Goal: Communication & Community: Answer question/provide support

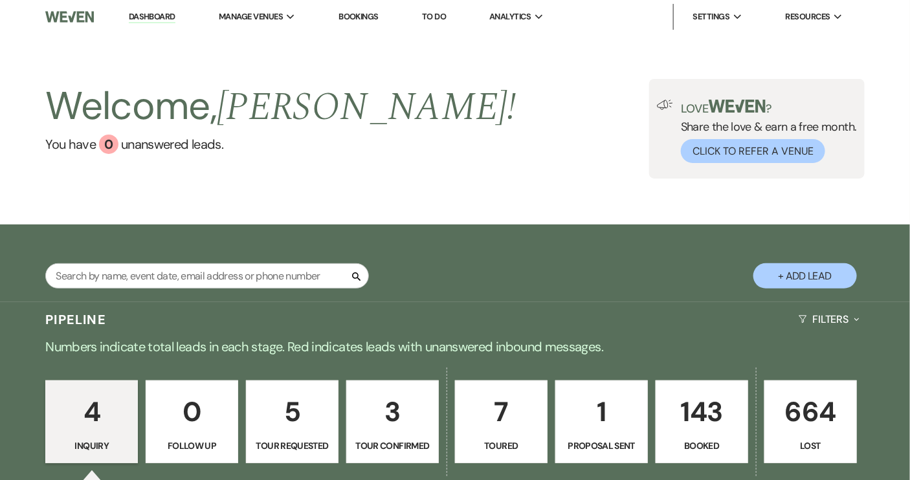
click at [710, 433] on p "143" at bounding box center [702, 411] width 76 height 43
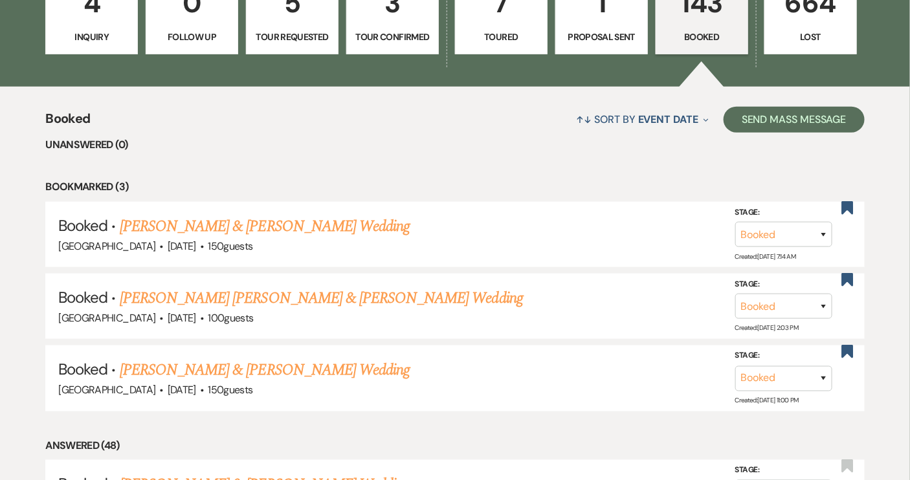
scroll to position [410, 0]
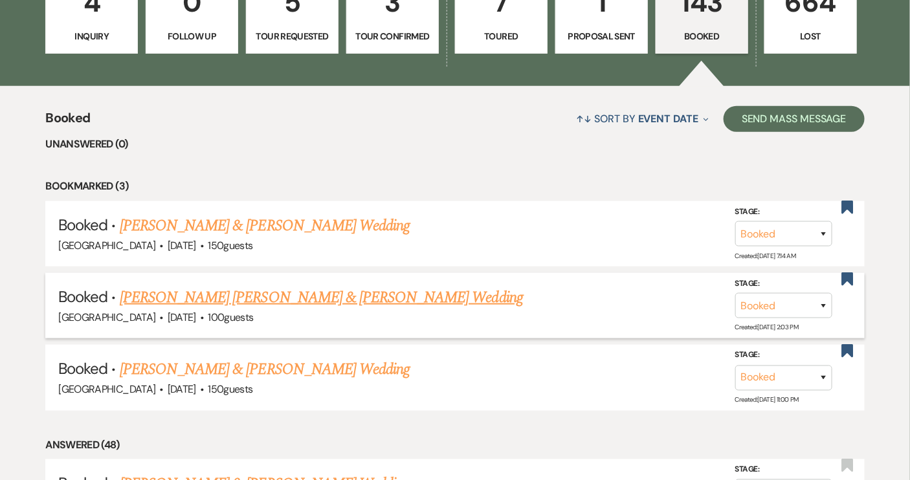
click at [271, 303] on link "[PERSON_NAME] [PERSON_NAME] & [PERSON_NAME] Wedding" at bounding box center [321, 297] width 403 height 23
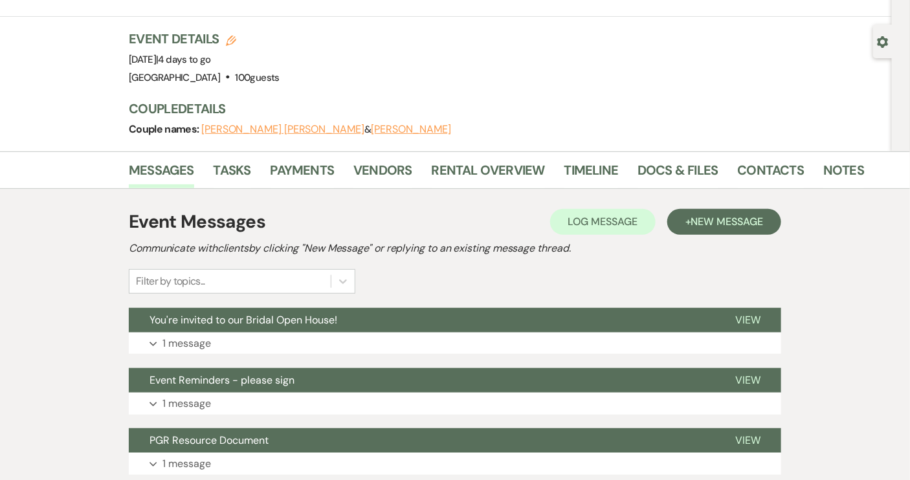
scroll to position [117, 0]
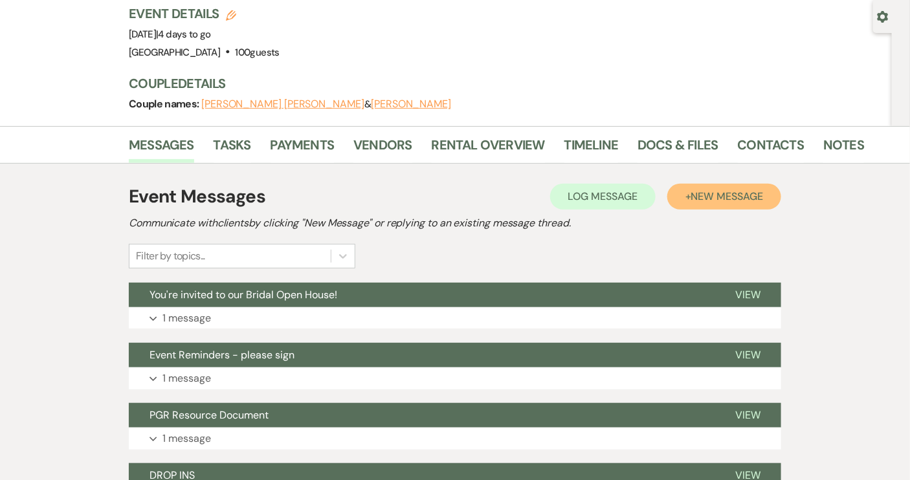
click at [723, 184] on button "+ New Message" at bounding box center [725, 197] width 114 height 26
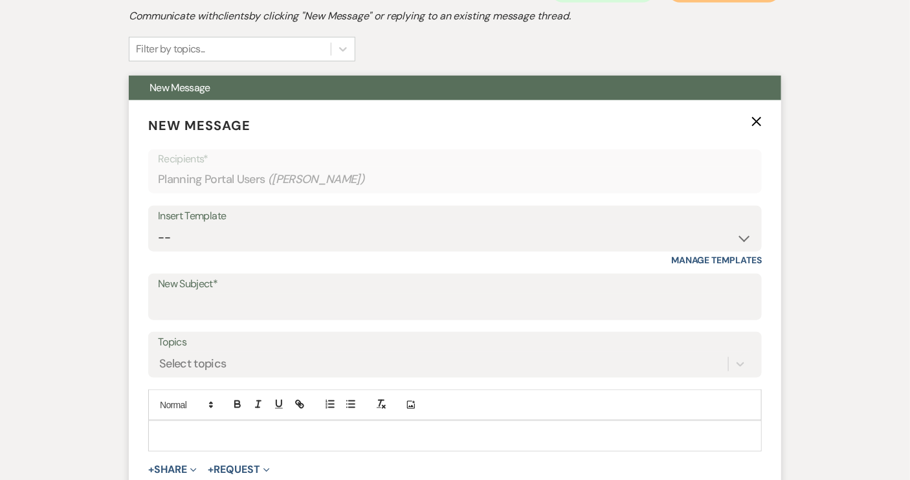
scroll to position [353, 0]
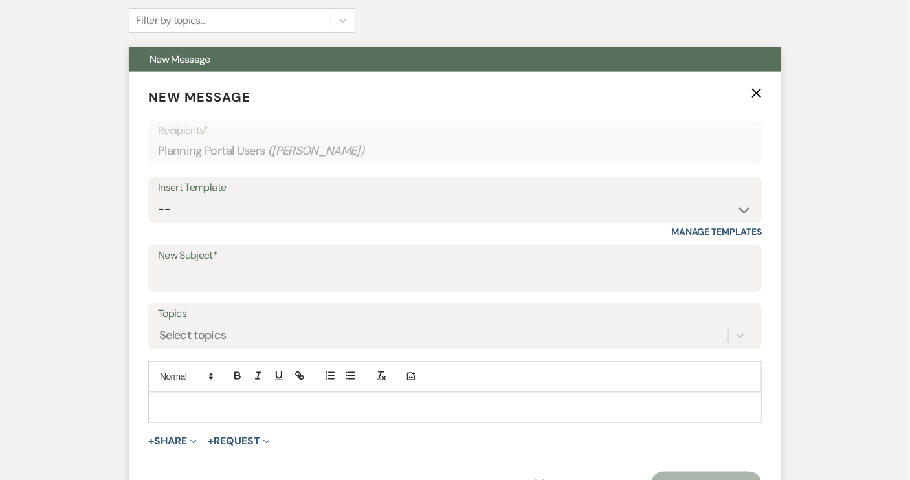
click at [185, 401] on p at bounding box center [455, 408] width 593 height 14
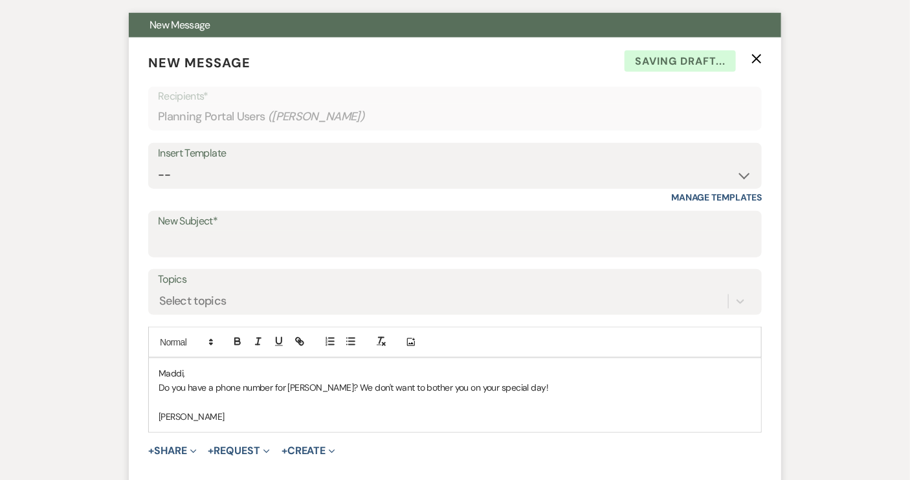
scroll to position [294, 0]
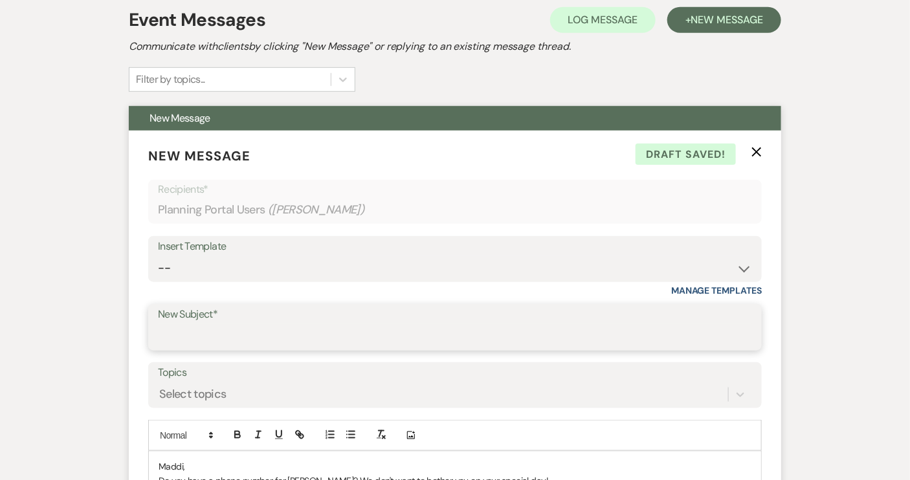
click at [190, 324] on input "New Subject*" at bounding box center [455, 336] width 594 height 25
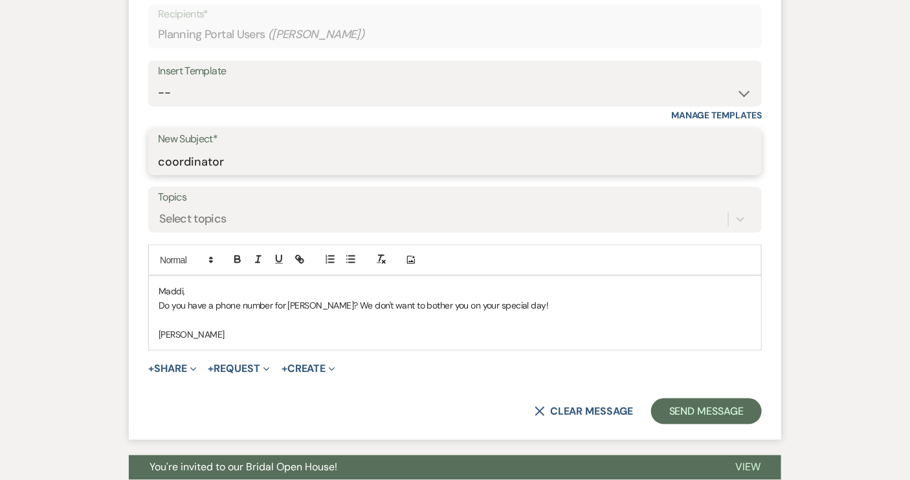
scroll to position [471, 0]
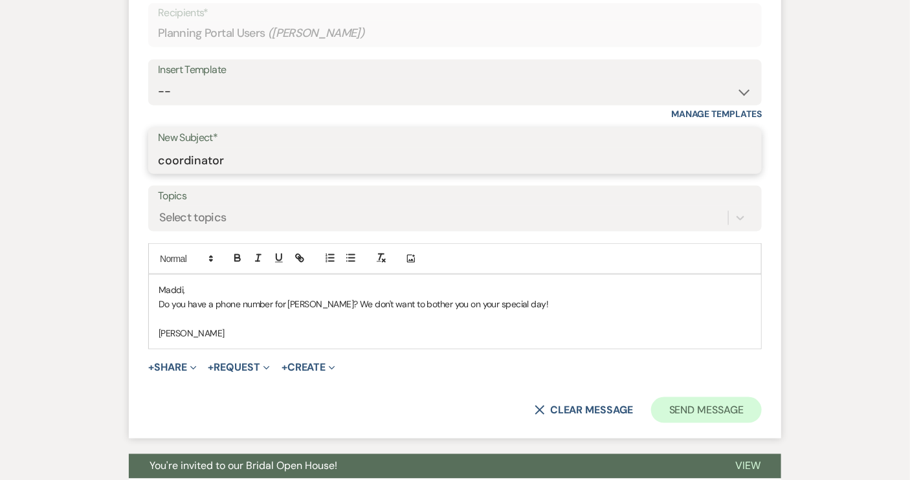
type input "coordinator"
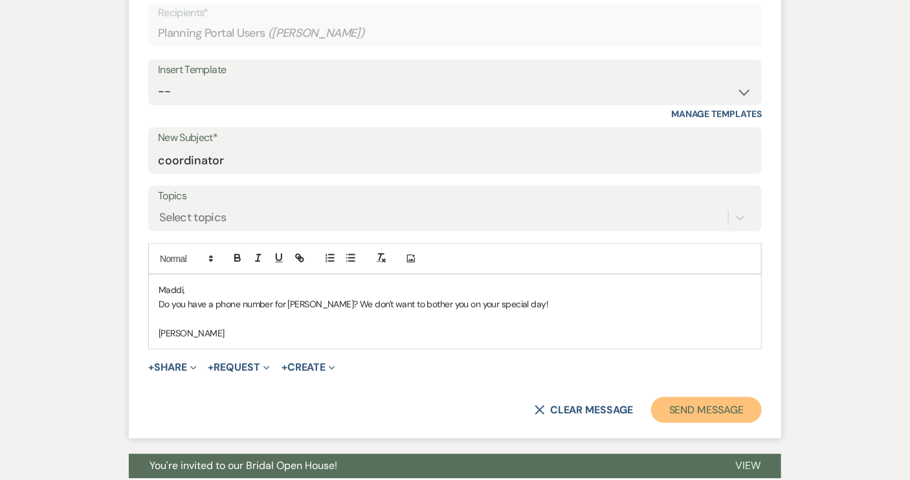
click at [691, 398] on button "Send Message" at bounding box center [706, 411] width 111 height 26
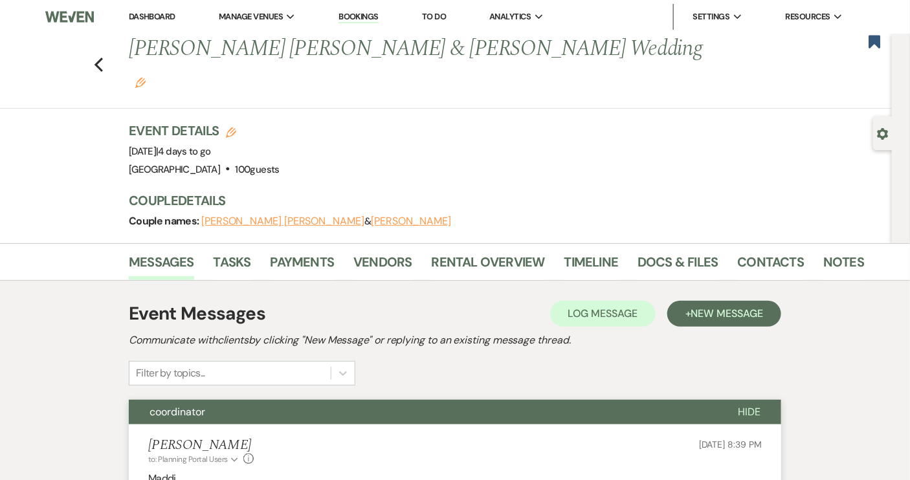
click at [148, 16] on link "Dashboard" at bounding box center [152, 16] width 47 height 11
